Goal: Task Accomplishment & Management: Use online tool/utility

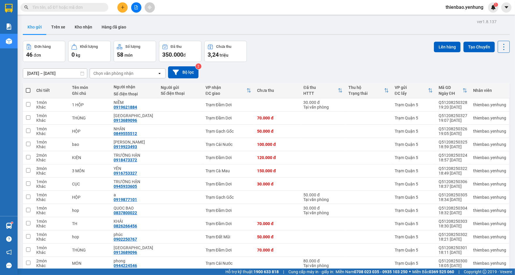
click at [28, 90] on main "ver 1.8.137 Kho gửi Trên xe Kho nhận Hàng đã giao Đơn hàng 46 đơn Khối lượng 0 …" at bounding box center [257, 134] width 515 height 268
click at [28, 90] on span at bounding box center [28, 90] width 5 height 5
click at [28, 87] on input "checkbox" at bounding box center [28, 87] width 0 height 0
checkbox input "true"
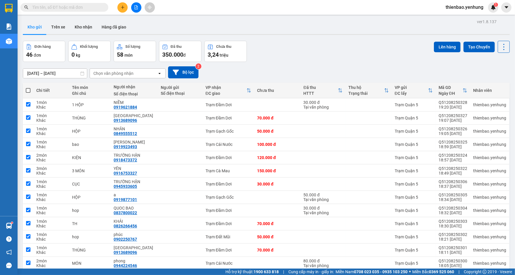
checkbox input "true"
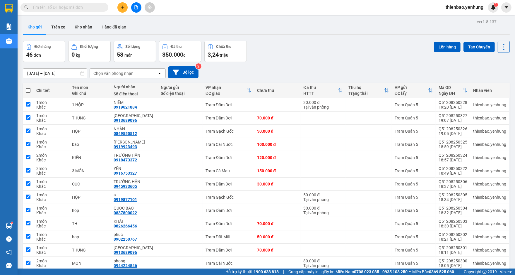
checkbox input "true"
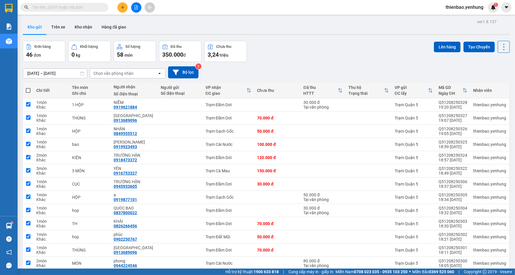
checkbox input "true"
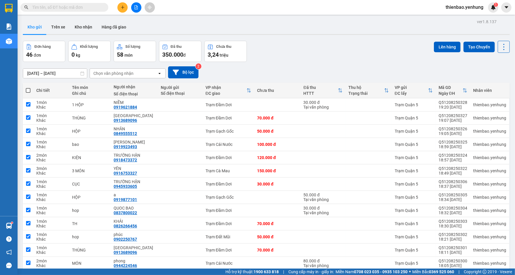
checkbox input "true"
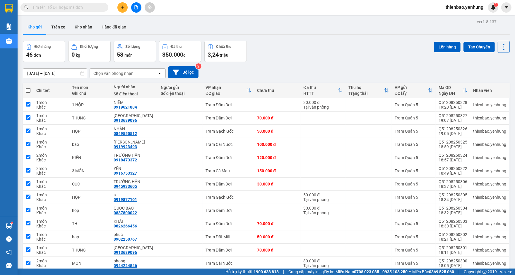
checkbox input "true"
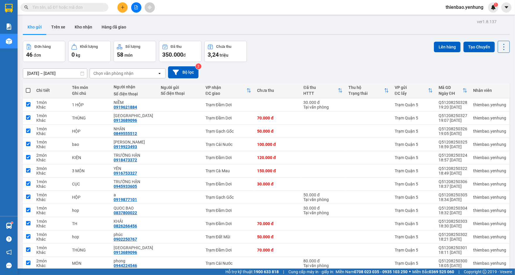
checkbox input "true"
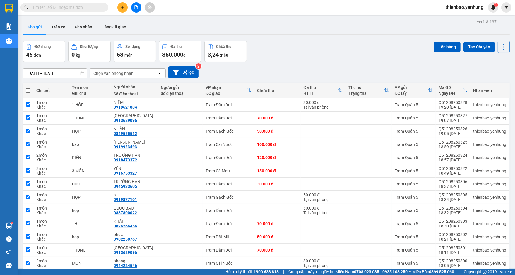
checkbox input "true"
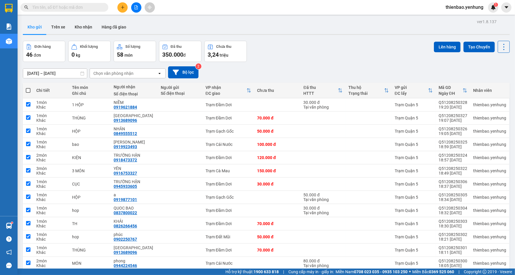
checkbox input "true"
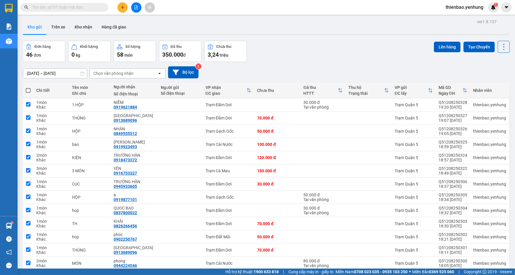
checkbox input "true"
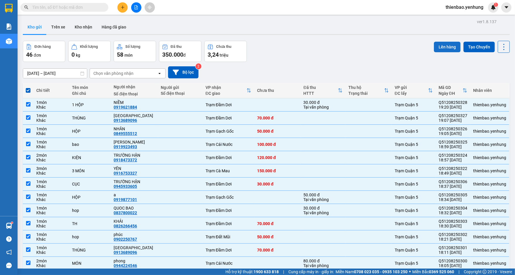
click at [443, 46] on button "Lên hàng" at bounding box center [447, 47] width 27 height 11
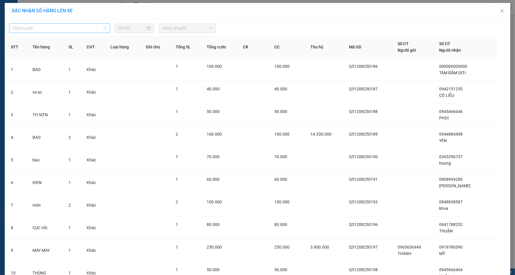
click at [103, 30] on span "Chọn tuyến" at bounding box center [60, 28] width 94 height 9
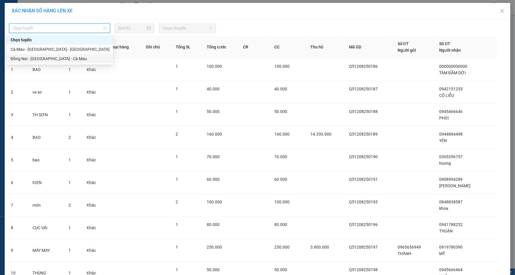
click at [83, 59] on div "Đồng Nai - [GEOGRAPHIC_DATA] - Cà Mau" at bounding box center [60, 58] width 99 height 6
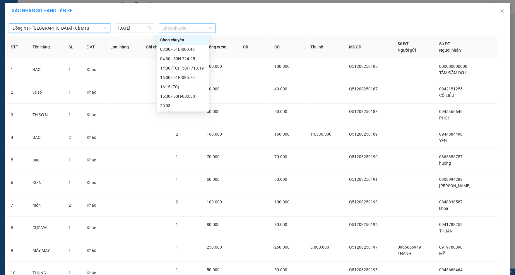
click at [209, 26] on span "Chọn chuyến" at bounding box center [188, 28] width 50 height 9
click at [189, 77] on div "16:00 - 51B-085.70" at bounding box center [183, 77] width 46 height 6
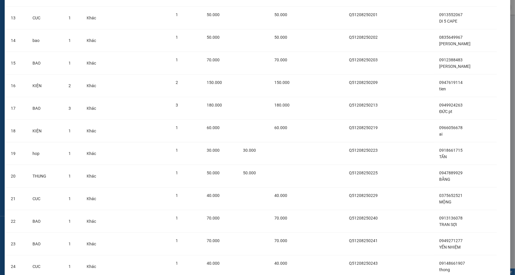
scroll to position [867, 0]
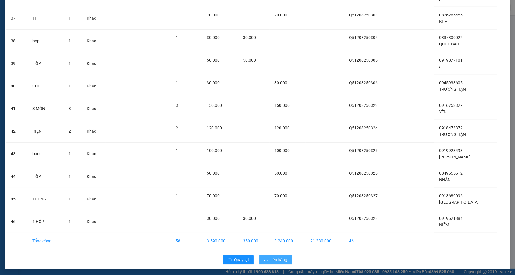
click at [276, 257] on span "Lên hàng" at bounding box center [279, 259] width 17 height 6
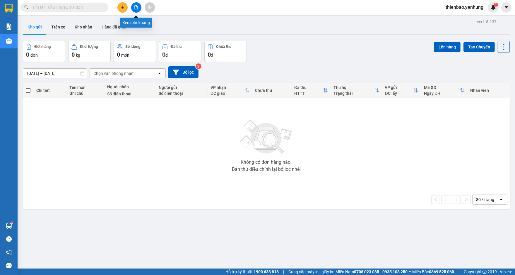
click at [138, 4] on button at bounding box center [136, 7] width 10 height 10
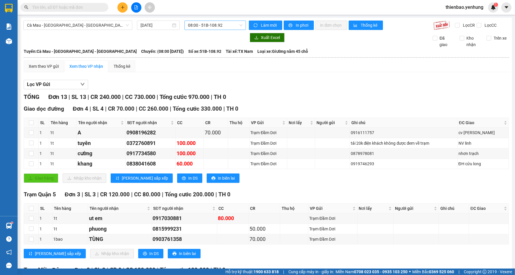
click at [240, 23] on span "08:00 - 51B-108.92" at bounding box center [215, 25] width 54 height 9
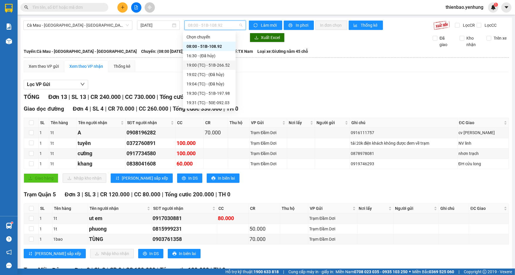
click at [224, 64] on div "19:00 (TC) - 51B-266.52" at bounding box center [210, 65] width 46 height 6
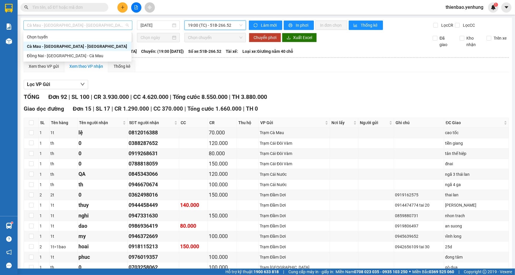
click at [125, 25] on span "Cà Mau - [GEOGRAPHIC_DATA] - [GEOGRAPHIC_DATA]" at bounding box center [78, 25] width 102 height 9
click at [96, 56] on div "Đồng Nai - [GEOGRAPHIC_DATA] - Cà Mau" at bounding box center [77, 55] width 101 height 6
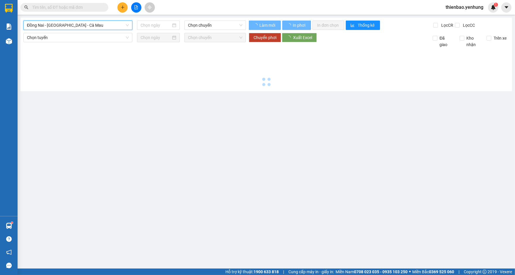
type input "[DATE]"
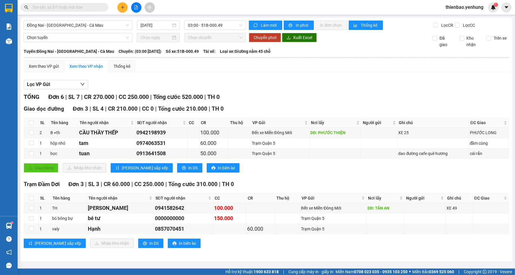
click at [514, 41] on main "Đồng Nai - [GEOGRAPHIC_DATA] - [GEOGRAPHIC_DATA] Mau [DATE] 03:00 - 51B-000.49 …" at bounding box center [257, 134] width 515 height 268
click at [241, 25] on span "03:00 - 51B-000.49" at bounding box center [215, 25] width 54 height 9
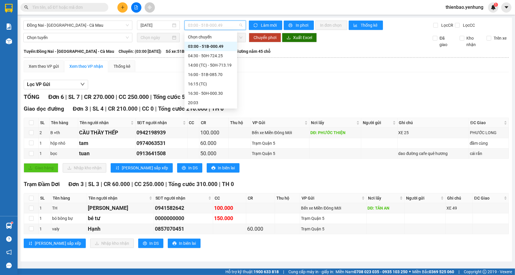
click at [226, 42] on div "03:00 - 51B-000.49" at bounding box center [211, 46] width 53 height 9
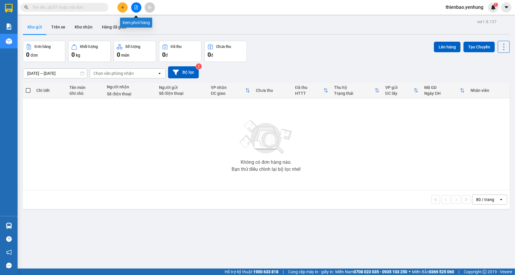
click at [138, 9] on icon "file-add" at bounding box center [136, 7] width 4 height 4
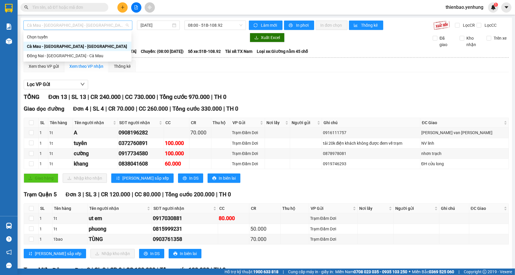
click at [127, 25] on span "Cà Mau - [GEOGRAPHIC_DATA] - [GEOGRAPHIC_DATA]" at bounding box center [78, 25] width 102 height 9
click at [93, 54] on div "Đồng Nai - [GEOGRAPHIC_DATA] - Cà Mau" at bounding box center [77, 55] width 101 height 6
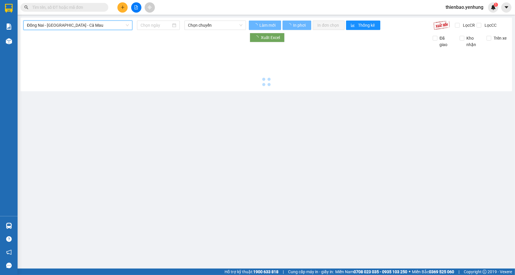
type input "[DATE]"
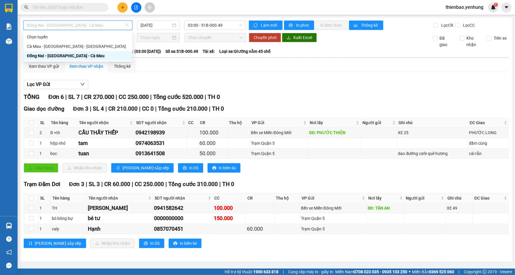
click at [126, 26] on span "Đồng Nai - [GEOGRAPHIC_DATA] - Cà Mau" at bounding box center [78, 25] width 102 height 9
click at [98, 48] on div "Cà Mau - [GEOGRAPHIC_DATA] - [GEOGRAPHIC_DATA]" at bounding box center [78, 46] width 102 height 6
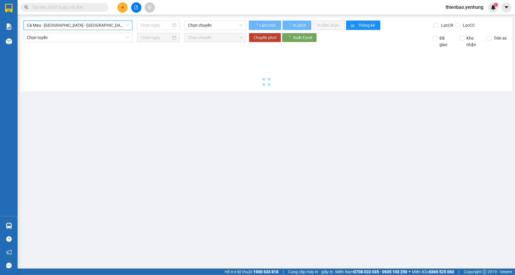
type input "[DATE]"
